Goal: Communication & Community: Answer question/provide support

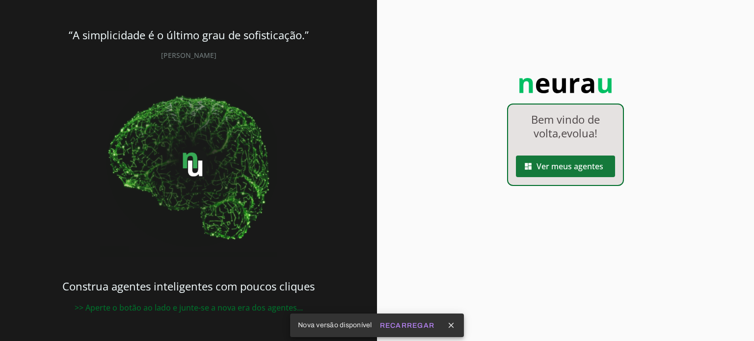
click at [547, 165] on span at bounding box center [565, 167] width 99 height 24
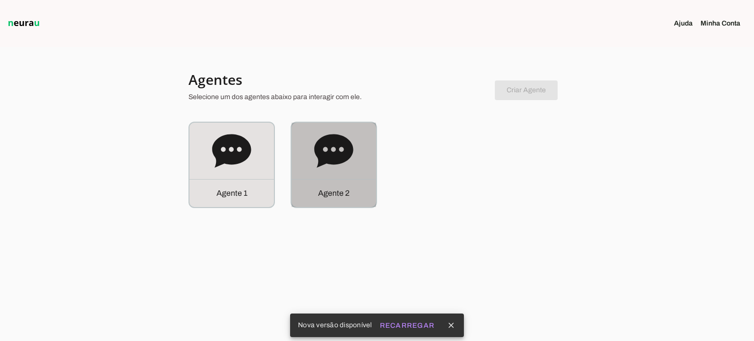
click at [319, 157] on icon at bounding box center [333, 150] width 39 height 33
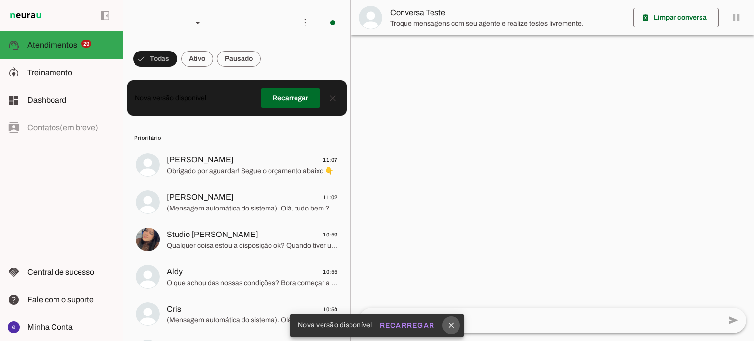
click at [445, 328] on button "close" at bounding box center [451, 326] width 18 height 18
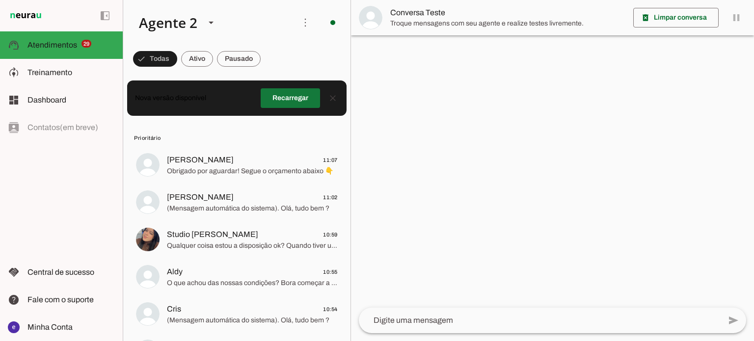
click at [299, 100] on span at bounding box center [290, 98] width 59 height 24
